Goal: Feedback & Contribution: Submit feedback/report problem

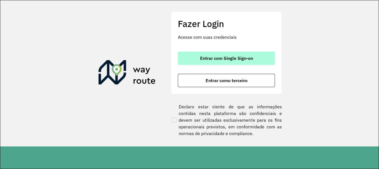
drag, startPoint x: 226, startPoint y: 60, endPoint x: 222, endPoint y: 57, distance: 5.1
click at [226, 60] on span "Entrar com Single Sign-on" at bounding box center [226, 58] width 53 height 4
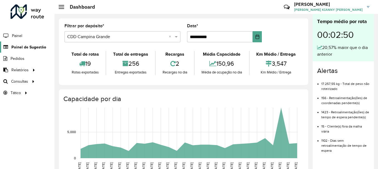
click at [21, 48] on span "Painel de Sugestão" at bounding box center [28, 47] width 35 height 6
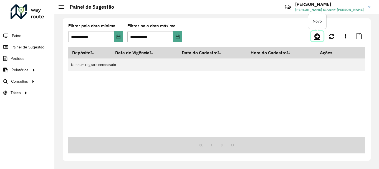
click at [315, 35] on icon at bounding box center [318, 36] width 6 height 7
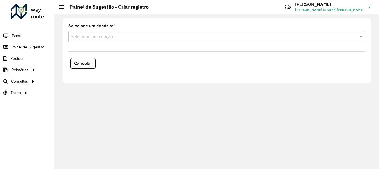
click at [119, 40] on div "Selecione uma opção" at bounding box center [216, 36] width 297 height 11
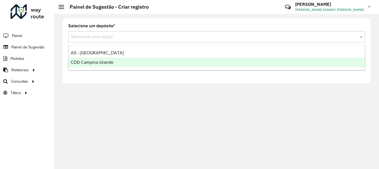
click at [109, 54] on span "AS - [GEOGRAPHIC_DATA]" at bounding box center [97, 52] width 53 height 5
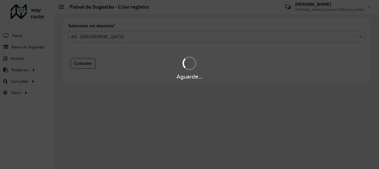
click at [118, 34] on div "Aguarde..." at bounding box center [189, 84] width 379 height 169
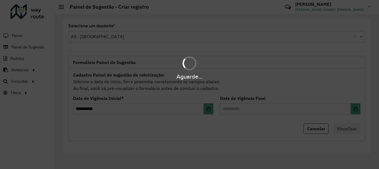
click at [115, 39] on div "Aguarde..." at bounding box center [189, 84] width 379 height 169
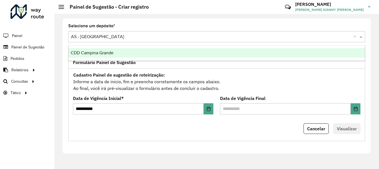
click at [115, 39] on input "text" at bounding box center [211, 37] width 281 height 7
click at [118, 57] on div "CDD Campina Grande" at bounding box center [217, 52] width 297 height 9
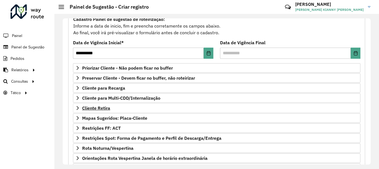
scroll to position [108, 0]
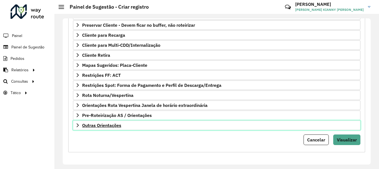
click at [102, 126] on span "Outras Orientações" at bounding box center [101, 125] width 39 height 4
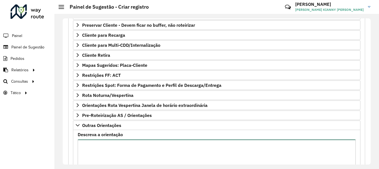
click at [116, 149] on textarea "Descreva a orientação" at bounding box center [217, 162] width 278 height 47
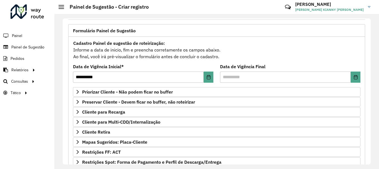
scroll to position [4, 0]
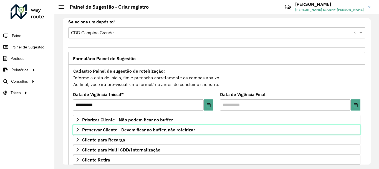
click at [131, 130] on span "Preservar Cliente - Devem ficar no buffer, não roteirizar" at bounding box center [138, 129] width 113 height 4
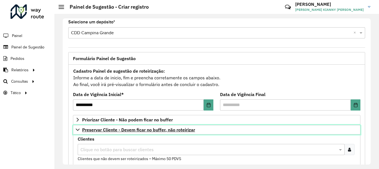
click at [131, 130] on span "Preservar Cliente - Devem ficar no buffer, não roteirizar" at bounding box center [138, 129] width 113 height 4
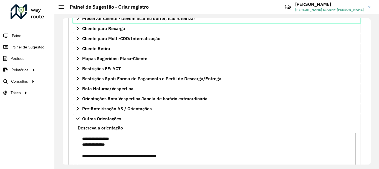
scroll to position [171, 0]
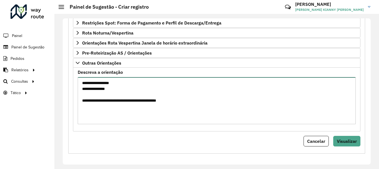
click at [189, 104] on textarea "**********" at bounding box center [217, 100] width 278 height 47
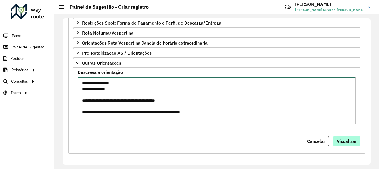
type textarea "**********"
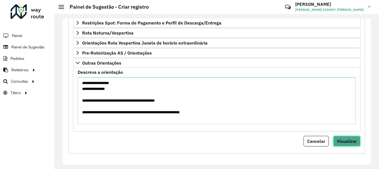
click at [344, 141] on span "Visualizar" at bounding box center [347, 141] width 20 height 6
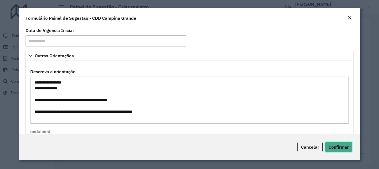
click at [343, 145] on span "Confirmar" at bounding box center [339, 147] width 20 height 6
